Goal: Task Accomplishment & Management: Manage account settings

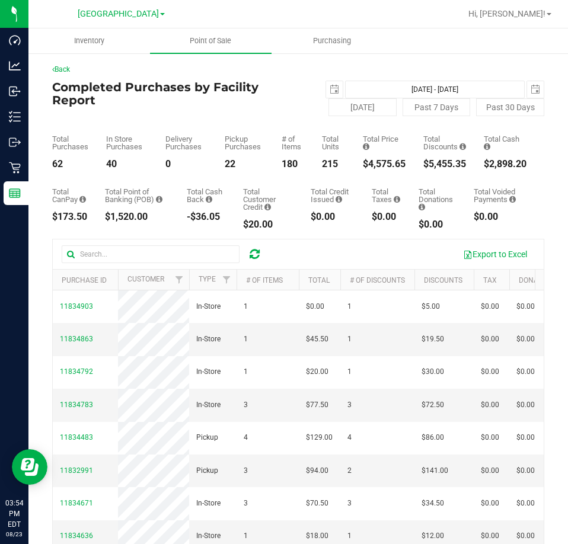
click at [395, 61] on div "Back Completed Purchases by Facility Report 2025-08-23 Aug 23, 2025 - Aug 23, 2…" at bounding box center [297, 364] width 539 height 624
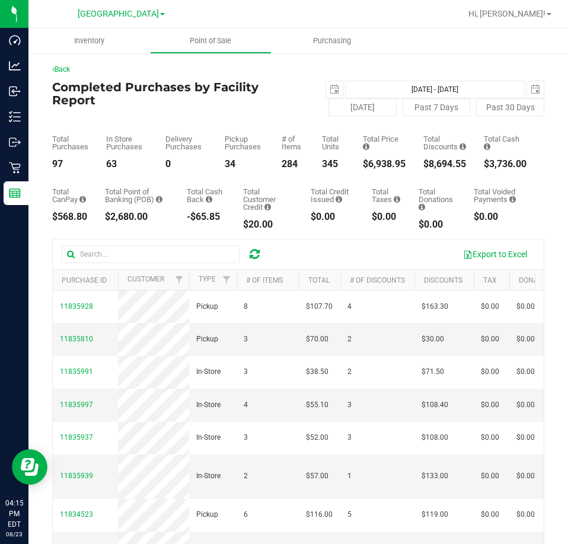
click at [372, 9] on div at bounding box center [336, 13] width 248 height 23
click at [540, 22] on div "Hi, [PERSON_NAME]!" at bounding box center [510, 14] width 92 height 21
click at [539, 18] on span "Hi, [PERSON_NAME]!" at bounding box center [506, 13] width 77 height 9
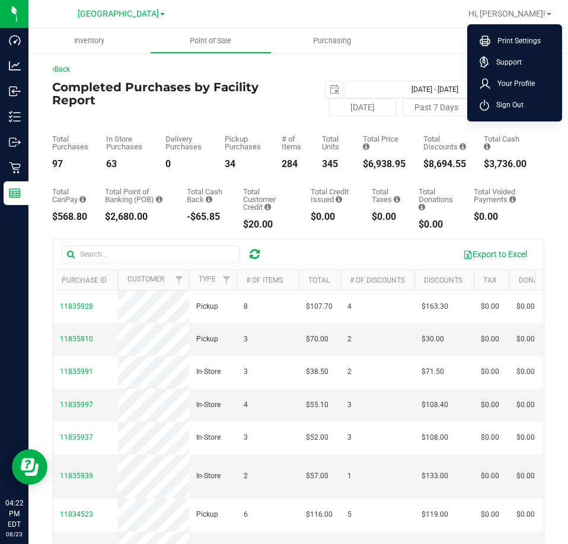
click at [521, 97] on li "Sign Out" at bounding box center [514, 104] width 89 height 21
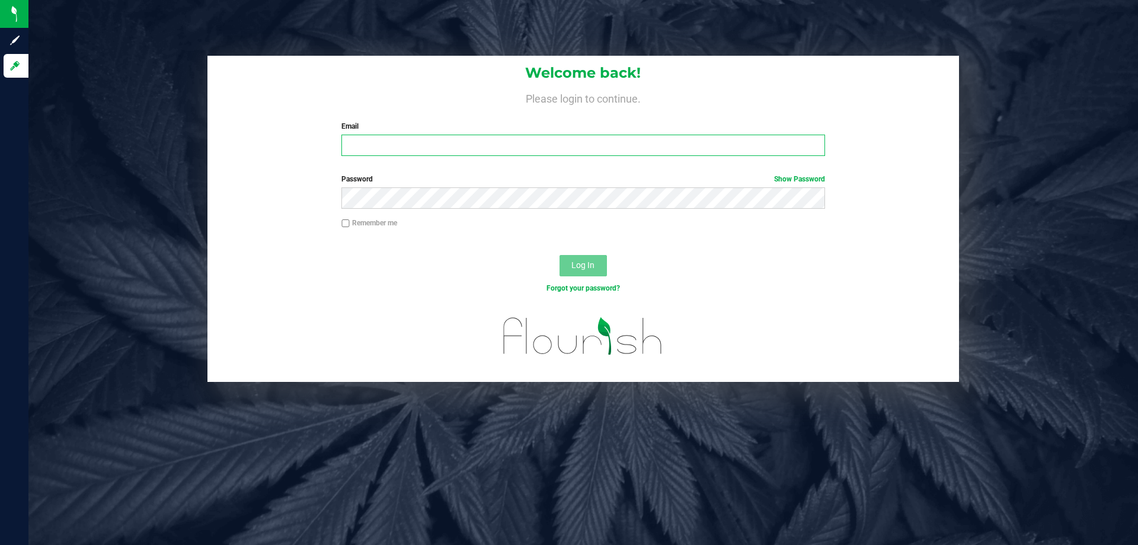
click at [560, 140] on input "Email" at bounding box center [582, 145] width 483 height 21
type input "[PERSON_NAME][EMAIL_ADDRESS][DOMAIN_NAME]"
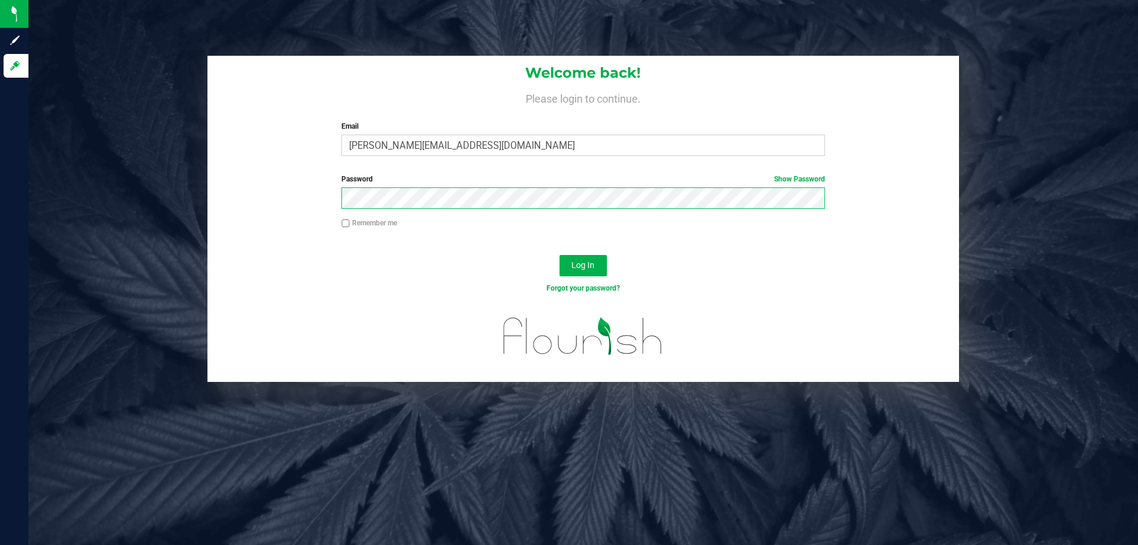
click at [560, 255] on button "Log In" at bounding box center [583, 265] width 47 height 21
